Goal: Information Seeking & Learning: Learn about a topic

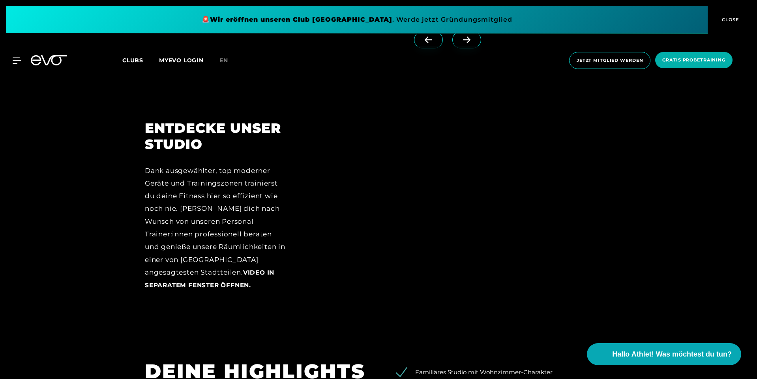
scroll to position [1070, 0]
click at [439, 241] on div at bounding box center [460, 211] width 304 height 183
click at [612, 354] on span "Hallo Athlet! Was möchtest du tun?" at bounding box center [671, 354] width 125 height 11
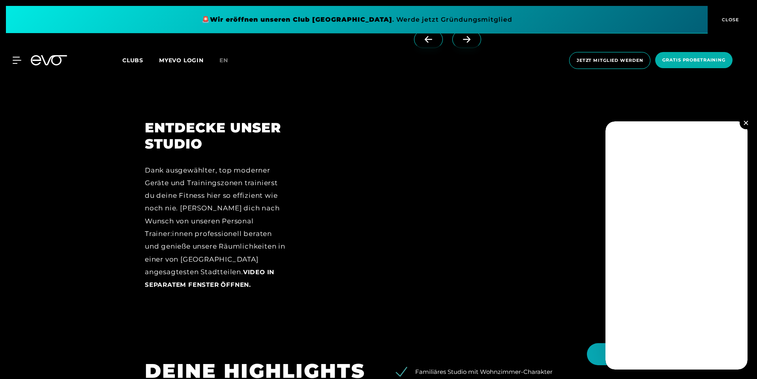
click at [746, 123] on img at bounding box center [745, 123] width 4 height 4
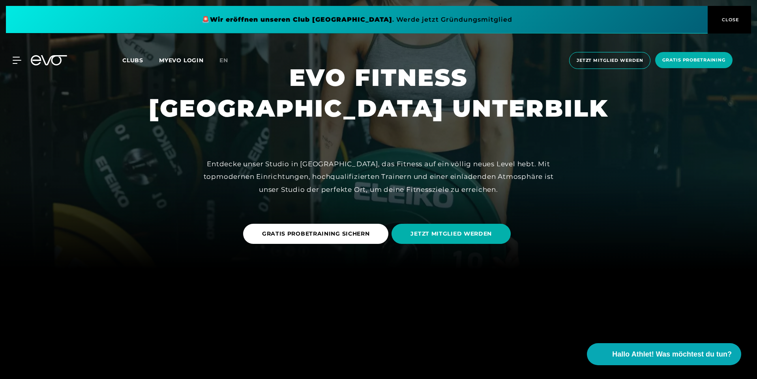
scroll to position [0, 0]
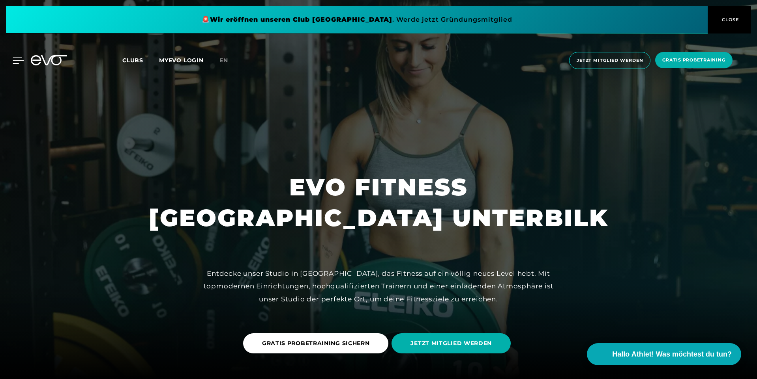
click at [18, 59] on icon at bounding box center [18, 60] width 11 height 7
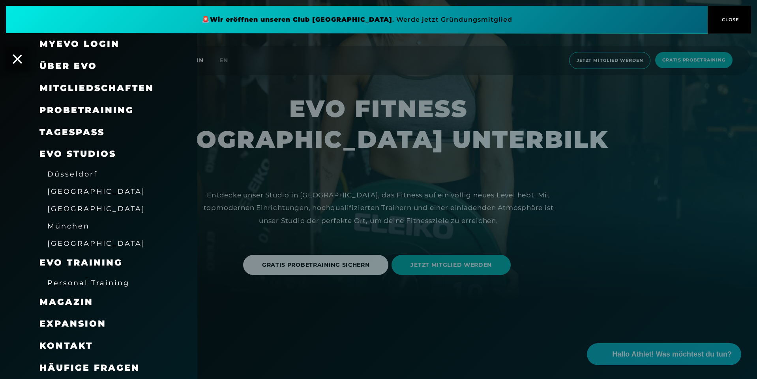
scroll to position [80, 0]
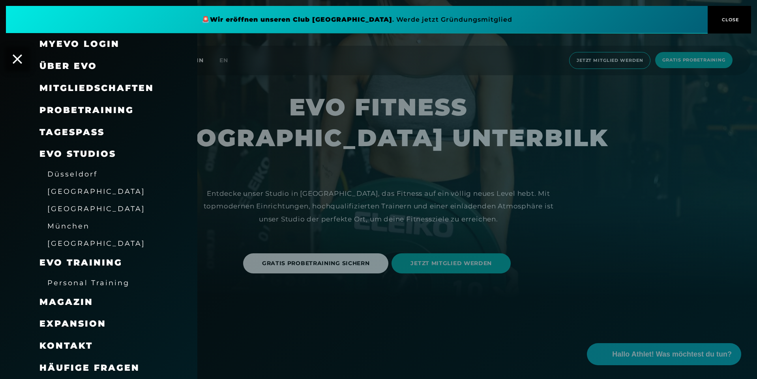
click at [88, 323] on span "Expansion" at bounding box center [72, 324] width 67 height 11
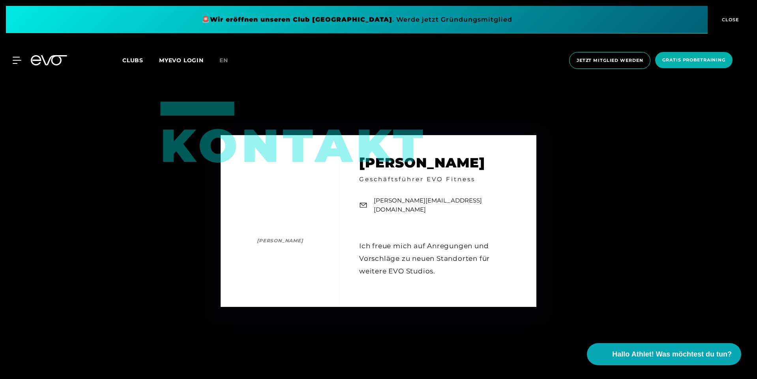
scroll to position [1213, 0]
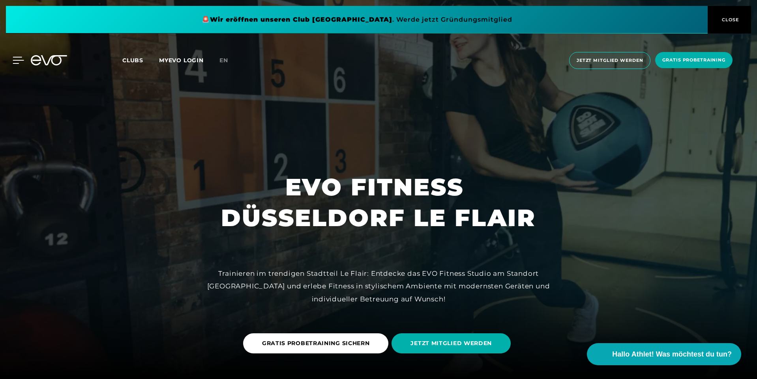
click at [17, 62] on icon at bounding box center [18, 60] width 11 height 7
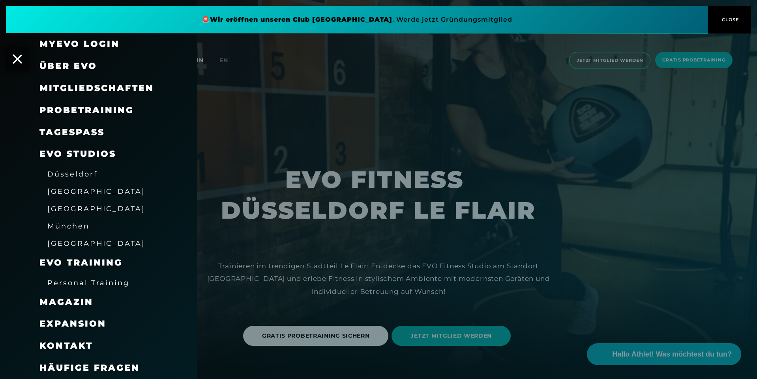
scroll to position [9, 0]
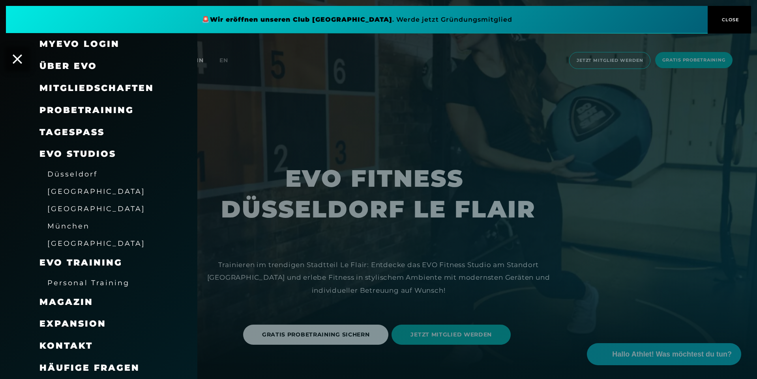
click at [82, 63] on span "Über EVO" at bounding box center [68, 66] width 58 height 11
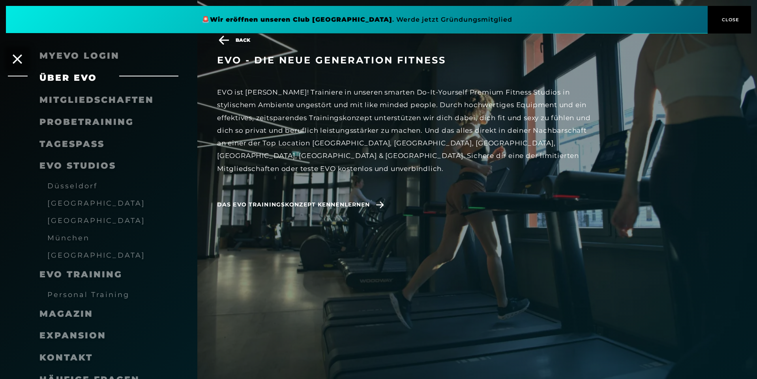
scroll to position [56, 0]
click at [328, 201] on span "Das EVO Trainingskonzept kennenlernen" at bounding box center [293, 205] width 153 height 8
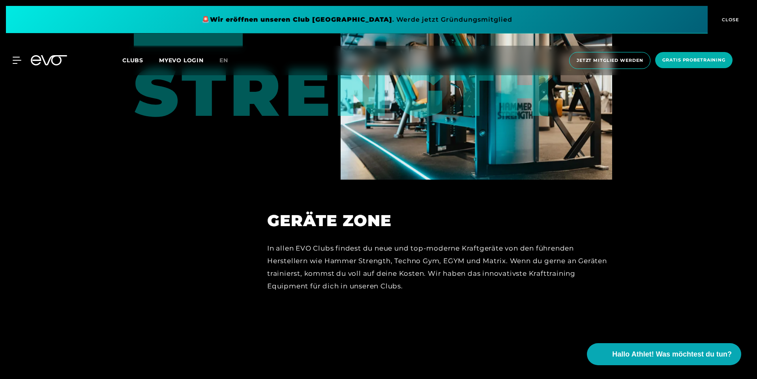
scroll to position [3664, 0]
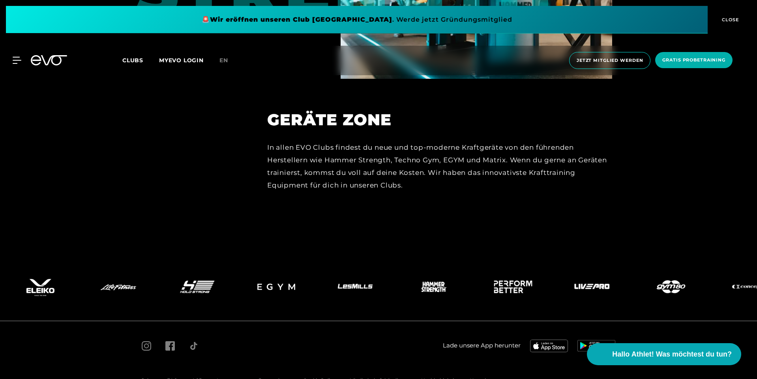
click at [476, 378] on span "Kontakt" at bounding box center [479, 381] width 19 height 6
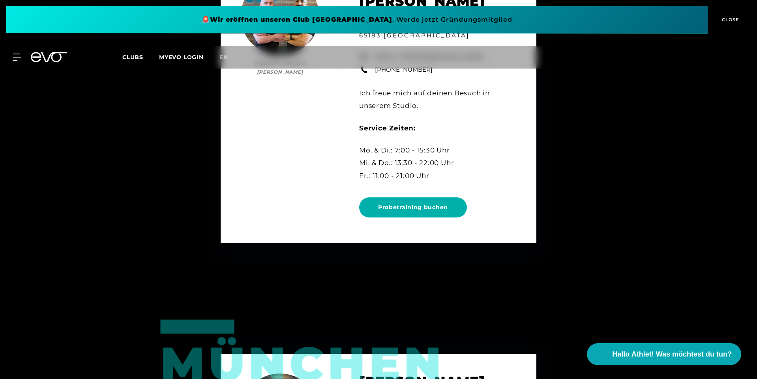
scroll to position [847, 0]
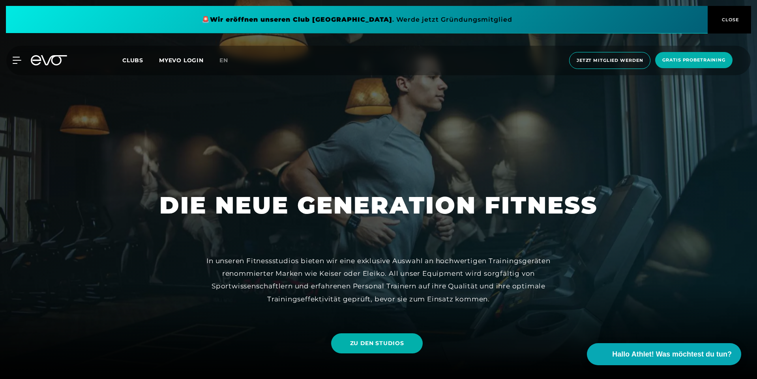
scroll to position [56, 0]
